Goal: Transaction & Acquisition: Download file/media

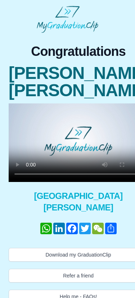
click at [68, 121] on video at bounding box center [79, 143] width 140 height 79
click at [115, 108] on video at bounding box center [79, 143] width 140 height 79
click at [104, 121] on video at bounding box center [79, 143] width 140 height 79
click at [116, 119] on video at bounding box center [79, 143] width 140 height 79
click at [108, 121] on video at bounding box center [79, 143] width 140 height 79
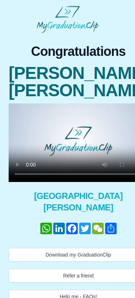
click at [118, 121] on video at bounding box center [79, 143] width 140 height 79
click at [104, 123] on video at bounding box center [79, 143] width 140 height 79
click at [115, 118] on video at bounding box center [79, 143] width 140 height 79
click at [116, 121] on video at bounding box center [79, 143] width 140 height 79
click at [117, 122] on video at bounding box center [79, 143] width 140 height 79
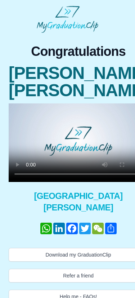
click at [116, 122] on video at bounding box center [79, 143] width 140 height 79
click at [81, 248] on button "Download my GraduationClip" at bounding box center [79, 255] width 140 height 14
